Goal: Task Accomplishment & Management: Complete application form

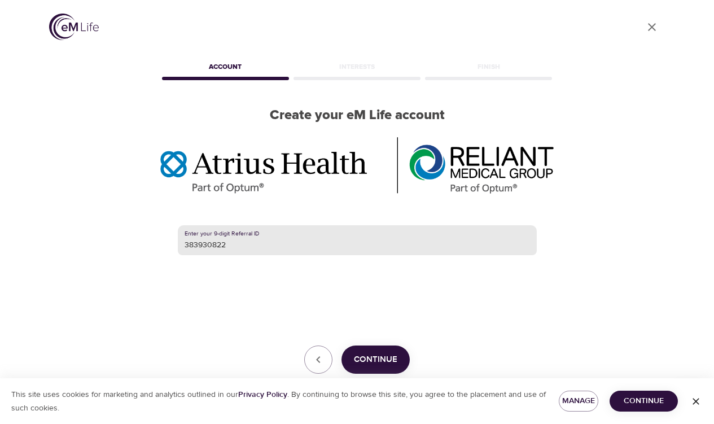
type input "383930822"
click at [365, 361] on span "Continue" at bounding box center [375, 359] width 43 height 15
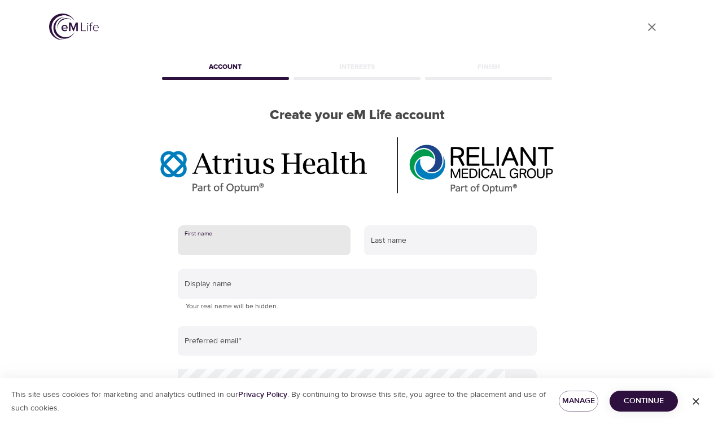
click at [251, 243] on input "text" at bounding box center [264, 240] width 173 height 30
type input "[PERSON_NAME]"
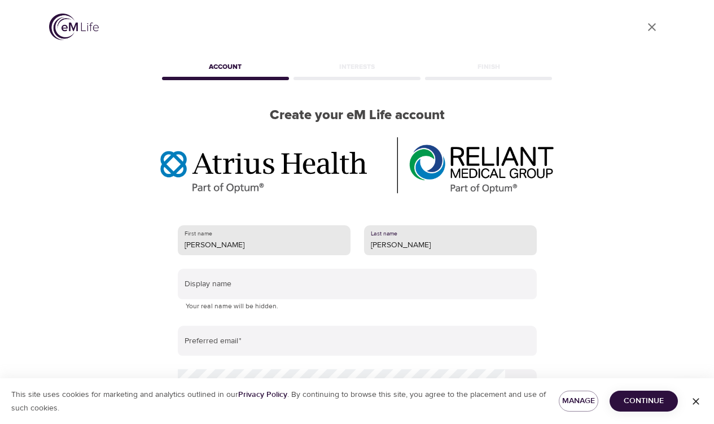
type input "[PERSON_NAME]"
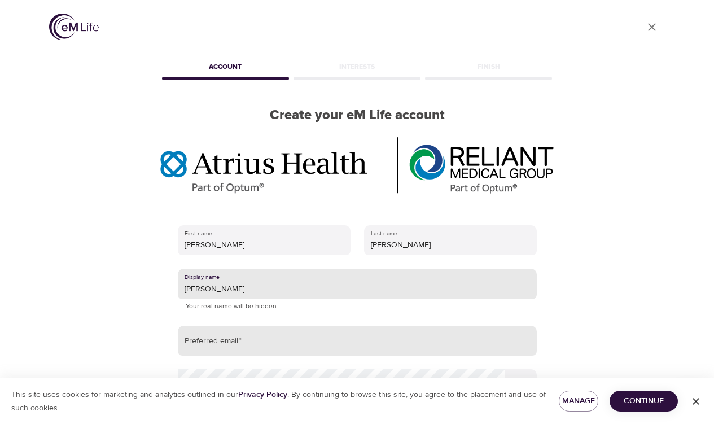
type input "[PERSON_NAME]"
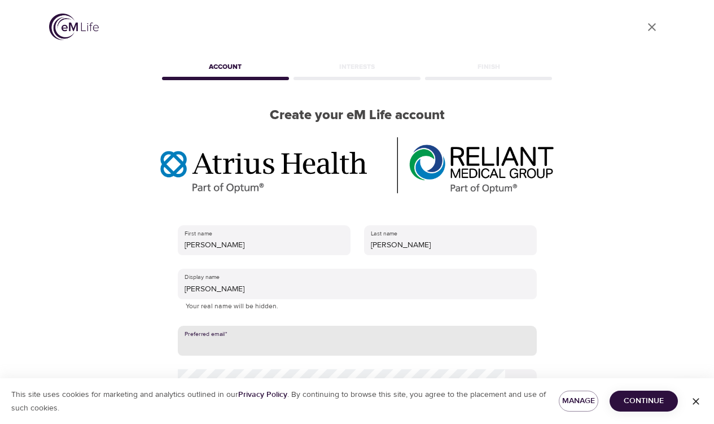
click at [195, 344] on input "email" at bounding box center [357, 341] width 359 height 30
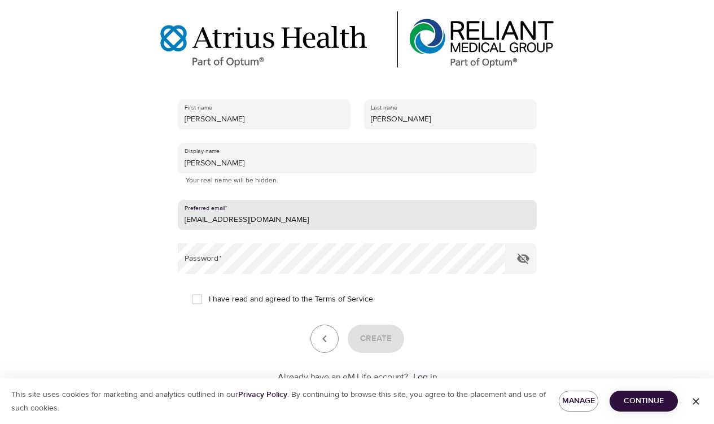
scroll to position [127, 0]
type input "[EMAIL_ADDRESS][DOMAIN_NAME]"
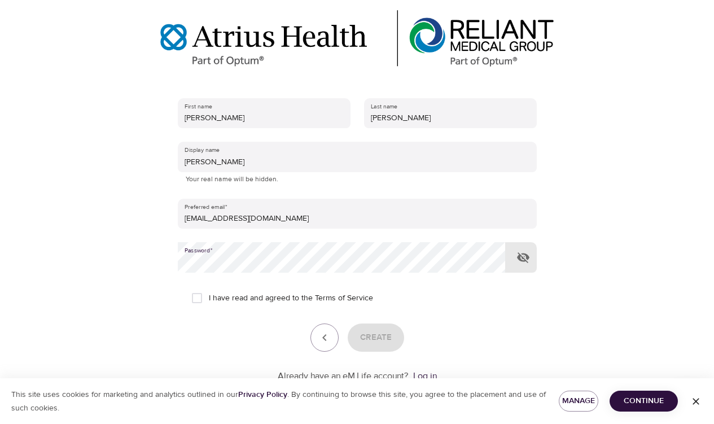
click at [195, 295] on input "I have read and agreed to the Terms of Service" at bounding box center [197, 298] width 24 height 24
checkbox input "true"
click at [376, 334] on span "Create" at bounding box center [376, 337] width 32 height 15
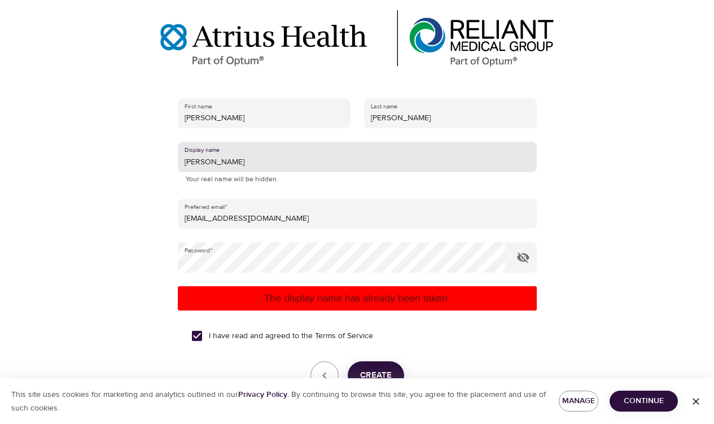
click at [204, 161] on input "[PERSON_NAME]" at bounding box center [357, 157] width 359 height 30
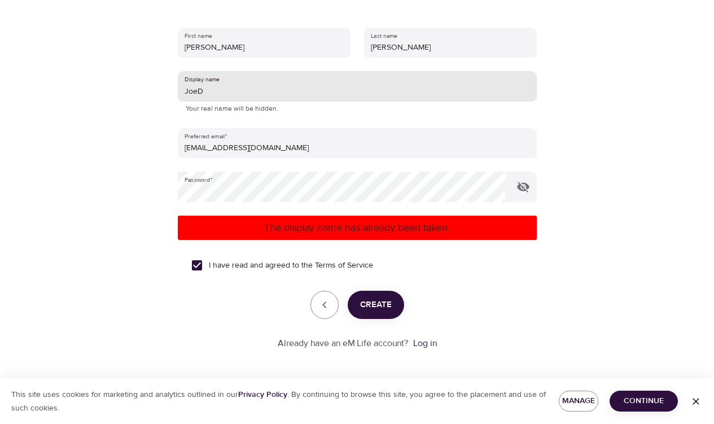
type input "JoeD"
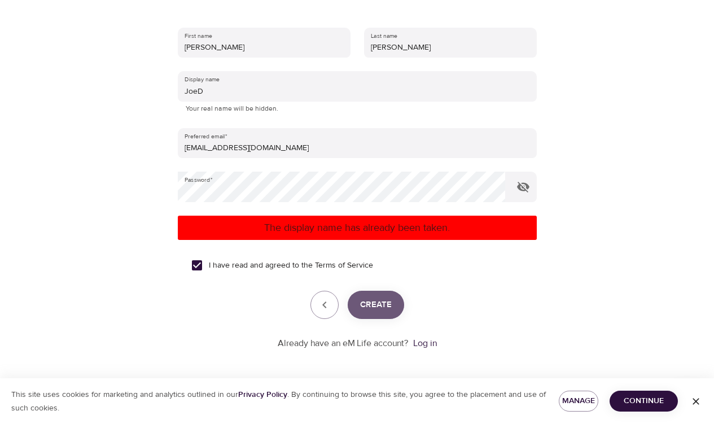
click at [370, 304] on span "Create" at bounding box center [376, 304] width 32 height 15
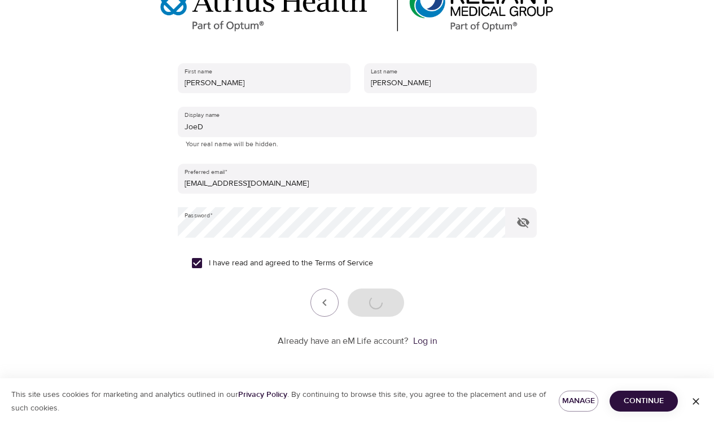
scroll to position [162, 0]
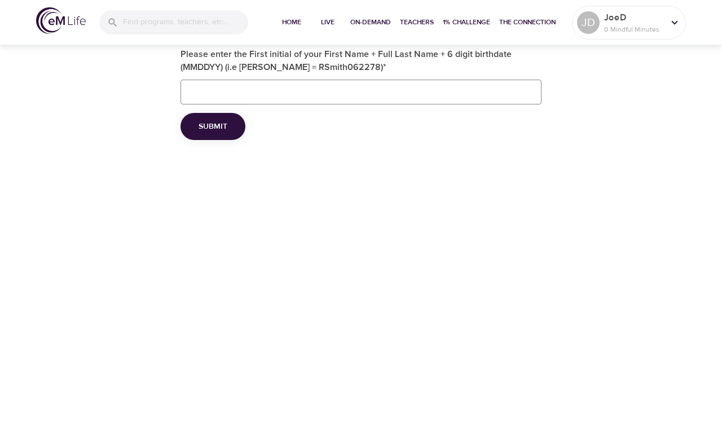
click at [212, 87] on input "Please enter the First initial of your First Name + Full Last Name + 6 digit bi…" at bounding box center [361, 92] width 361 height 25
type input "JDamaris120858"
click at [212, 128] on span "Submit" at bounding box center [213, 127] width 29 height 14
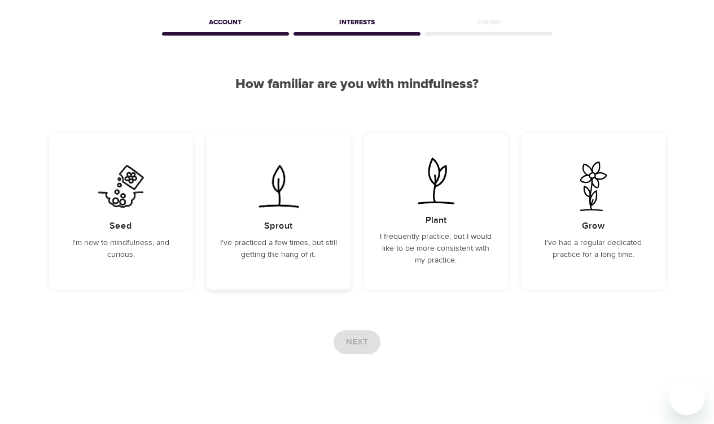
scroll to position [41, 0]
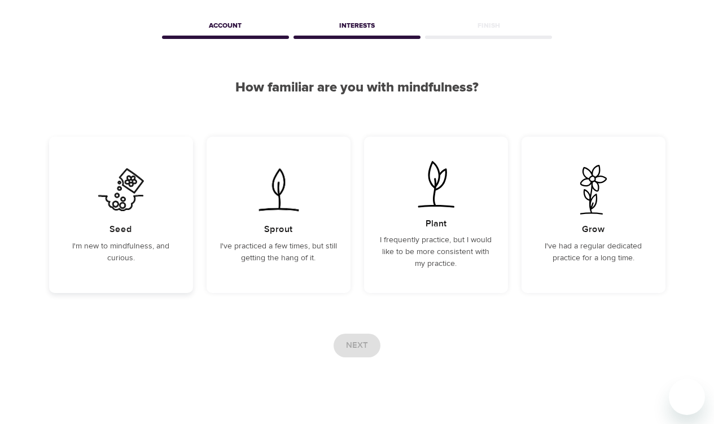
click at [159, 244] on p "I'm new to mindfulness, and curious." at bounding box center [121, 252] width 117 height 24
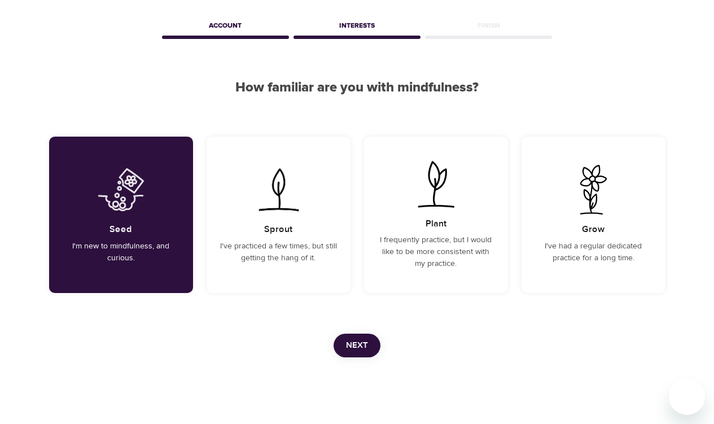
click at [356, 344] on span "Next" at bounding box center [357, 345] width 22 height 15
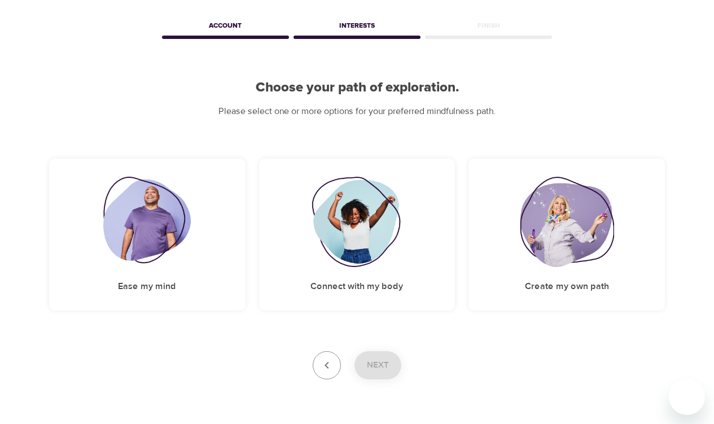
scroll to position [0, 0]
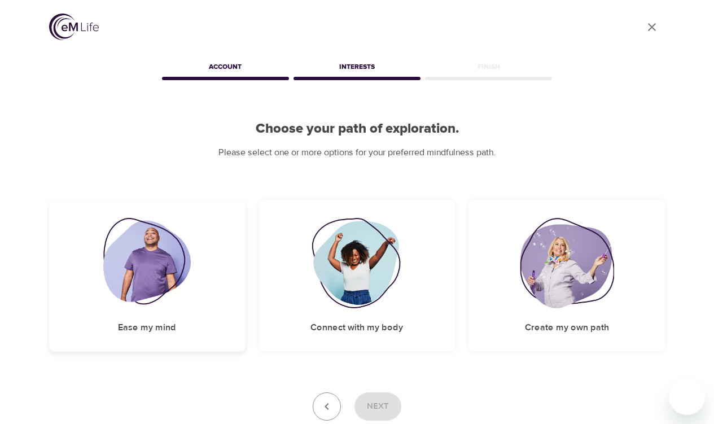
click at [160, 305] on img at bounding box center [146, 263] width 87 height 90
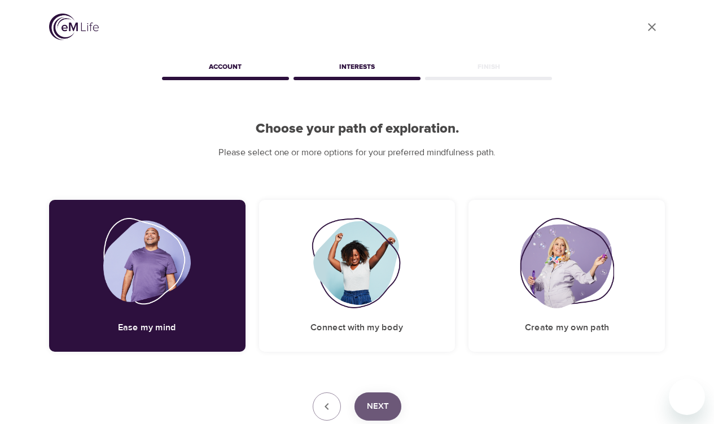
click at [375, 400] on span "Next" at bounding box center [378, 406] width 22 height 15
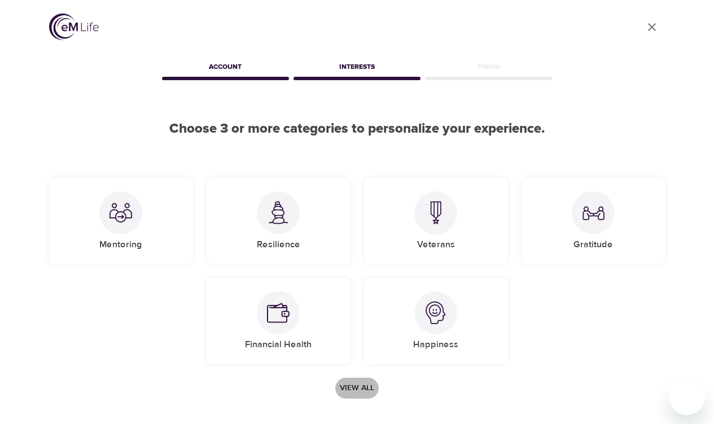
click at [348, 388] on span "View all" at bounding box center [357, 388] width 34 height 14
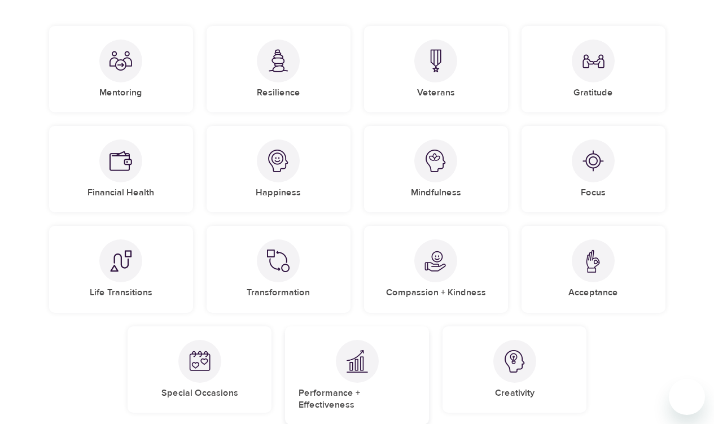
scroll to position [155, 0]
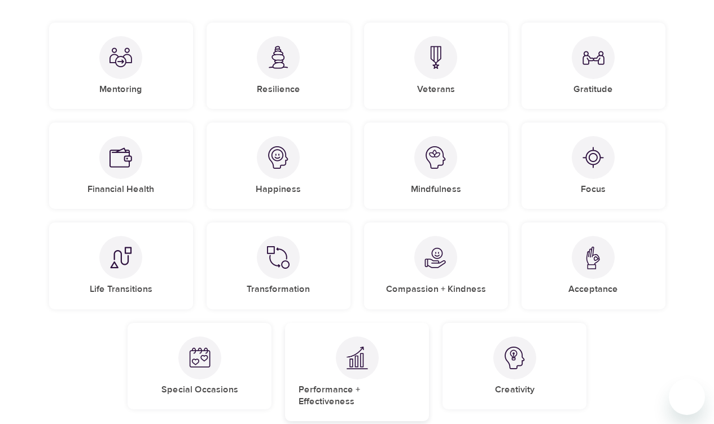
click at [358, 362] on img at bounding box center [357, 357] width 23 height 23
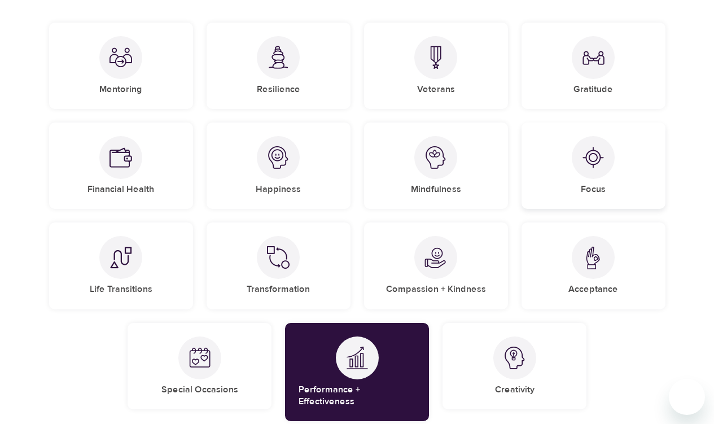
click at [600, 160] on img at bounding box center [593, 157] width 23 height 23
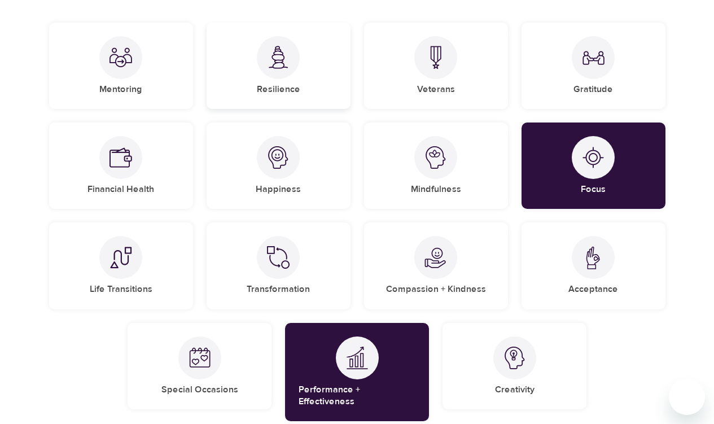
click at [258, 72] on div "Resilience" at bounding box center [279, 66] width 144 height 86
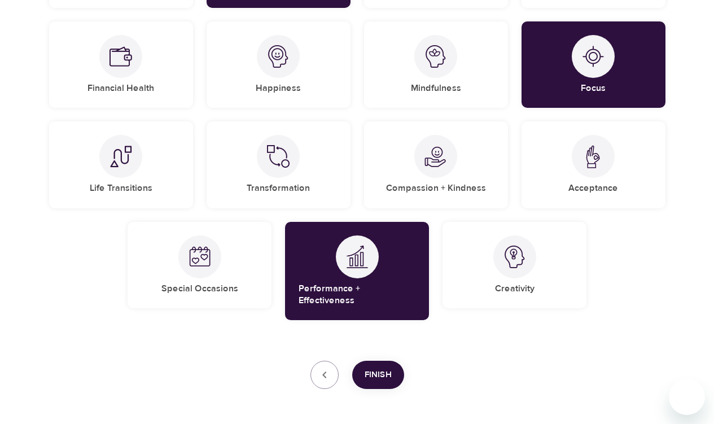
scroll to position [268, 0]
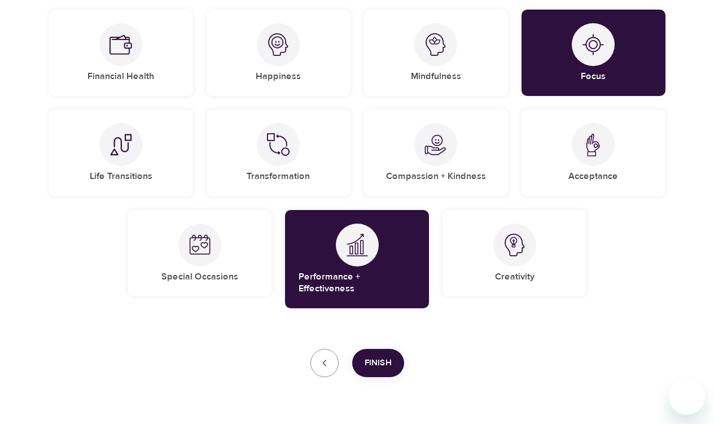
click at [375, 356] on span "Finish" at bounding box center [378, 363] width 27 height 15
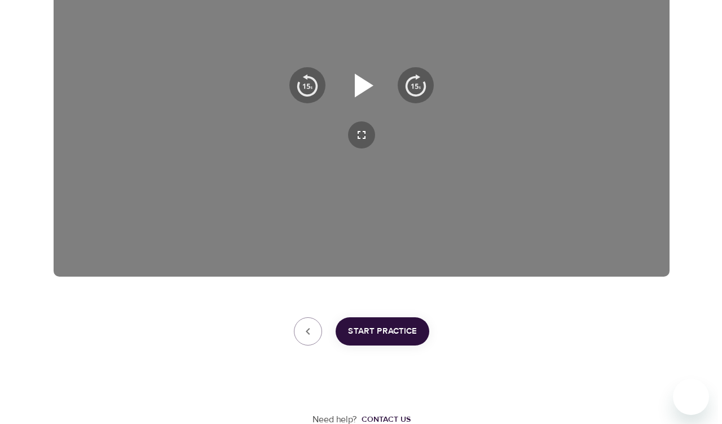
scroll to position [272, 0]
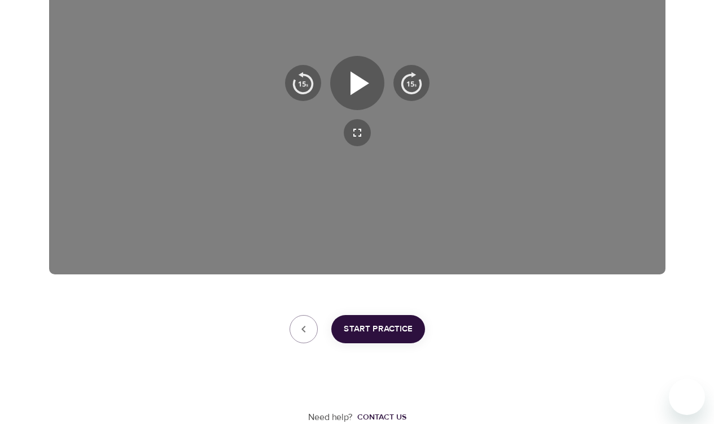
click at [372, 330] on span "Start Practice" at bounding box center [378, 329] width 69 height 15
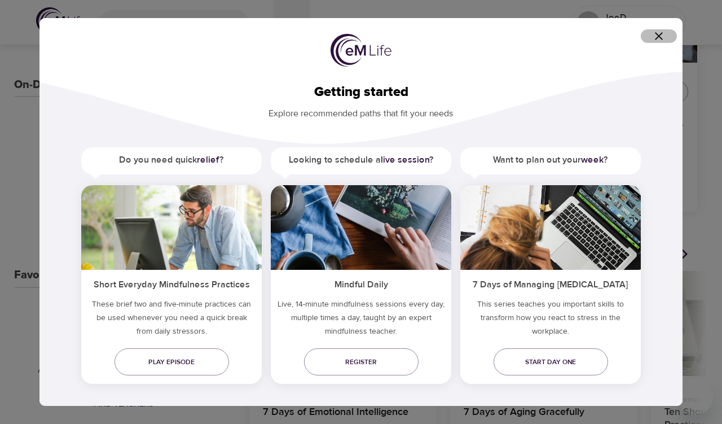
click at [653, 36] on icon "button" at bounding box center [659, 36] width 14 height 14
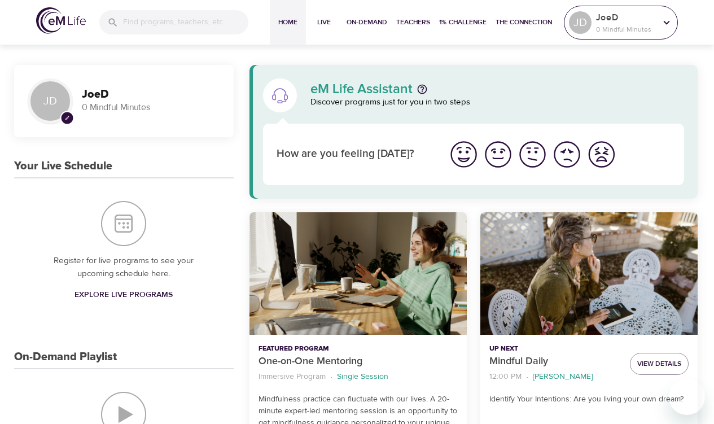
click at [662, 21] on icon at bounding box center [666, 22] width 12 height 12
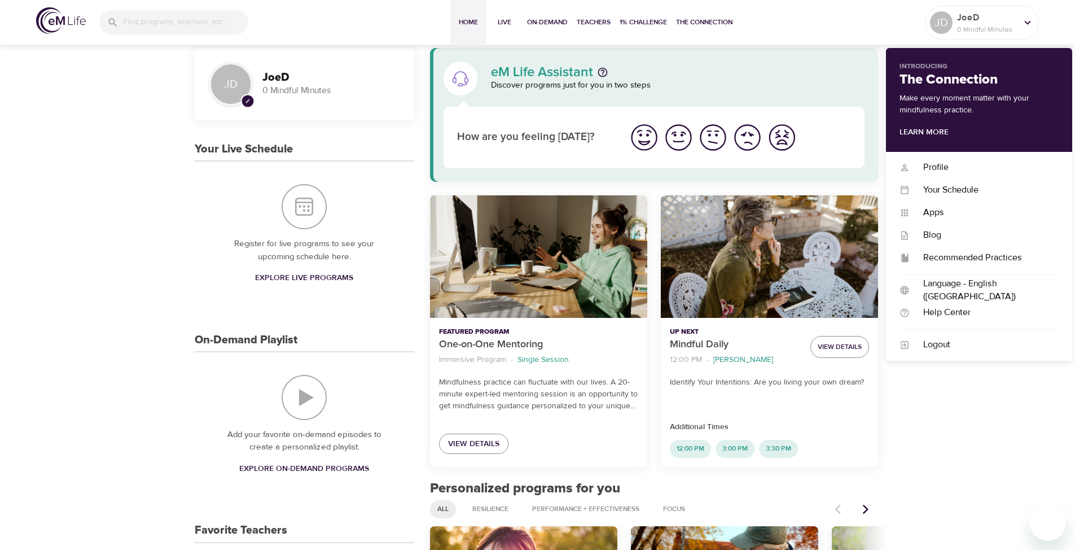
scroll to position [14, 0]
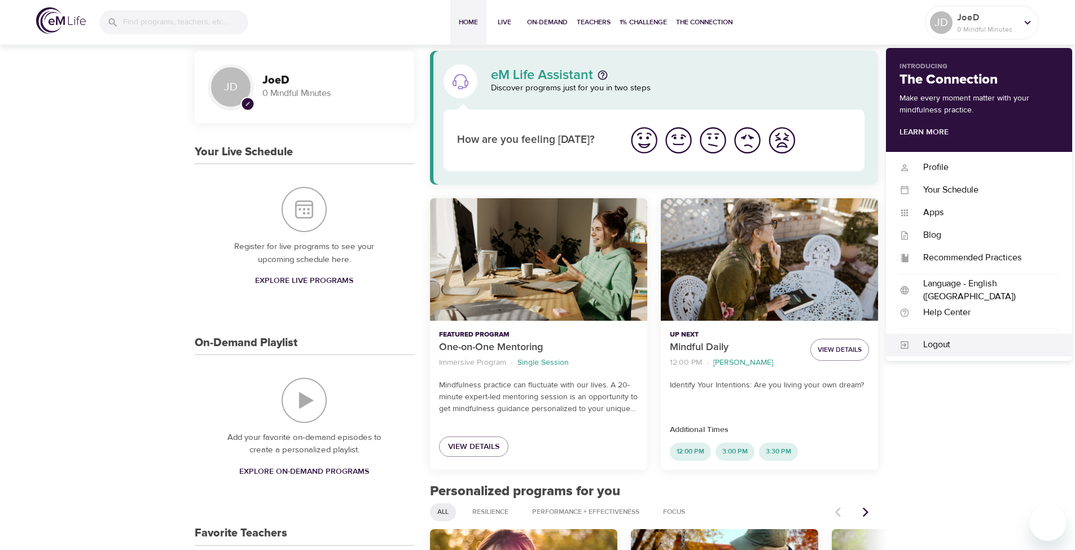
click at [713, 346] on div "Logout" at bounding box center [984, 344] width 149 height 13
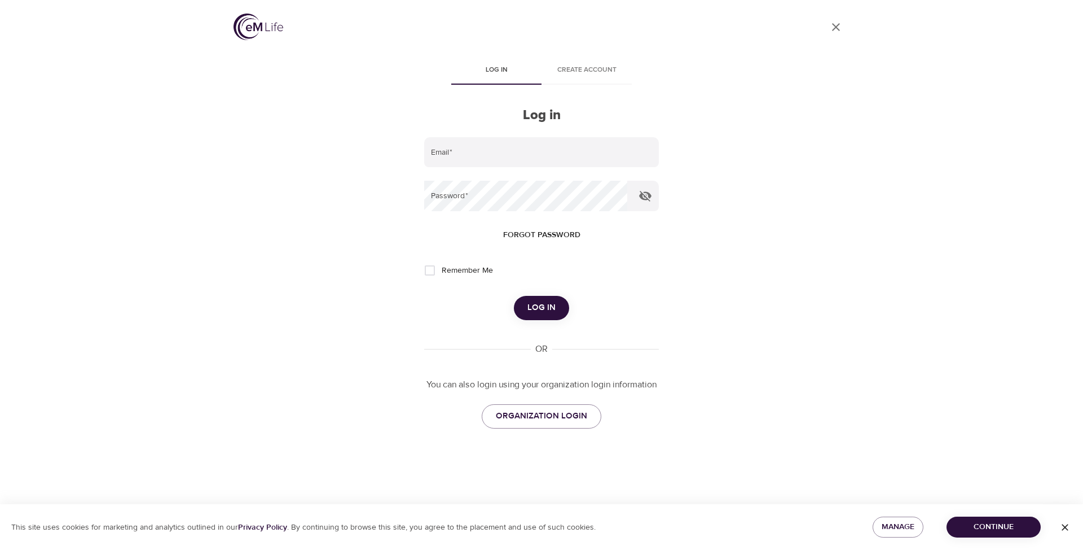
drag, startPoint x: 173, startPoint y: 0, endPoint x: 24, endPoint y: 52, distance: 157.8
click at [24, 52] on div "User Profile Log in Create account Log in Email   * Password   * Forgot passwor…" at bounding box center [541, 275] width 1083 height 550
click at [713, 423] on span "Continue" at bounding box center [994, 527] width 76 height 14
